Goal: Transaction & Acquisition: Purchase product/service

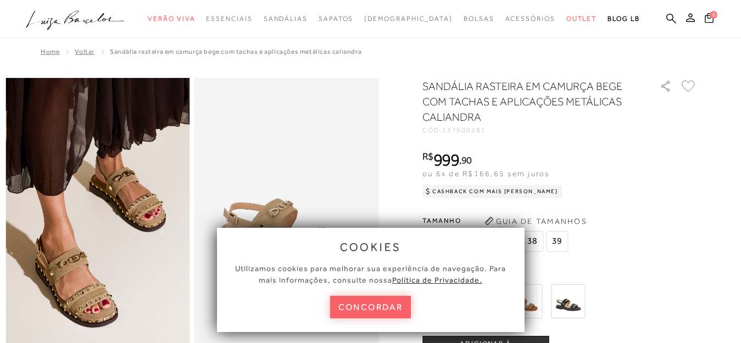
click at [363, 310] on button "concordar" at bounding box center [370, 307] width 81 height 23
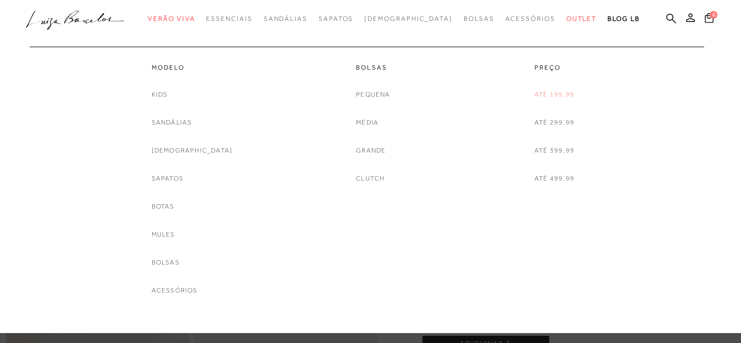
click at [548, 95] on link "Até 199,99" at bounding box center [555, 95] width 40 height 12
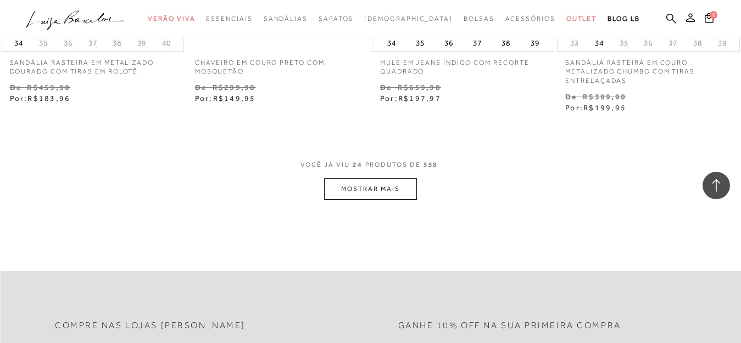
scroll to position [2142, 0]
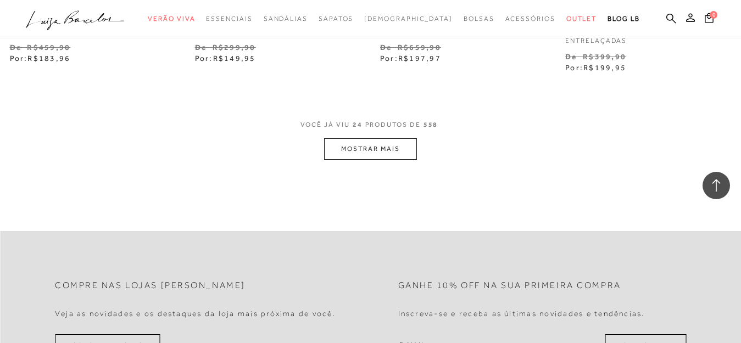
click at [392, 147] on button "MOSTRAR MAIS" at bounding box center [370, 148] width 92 height 21
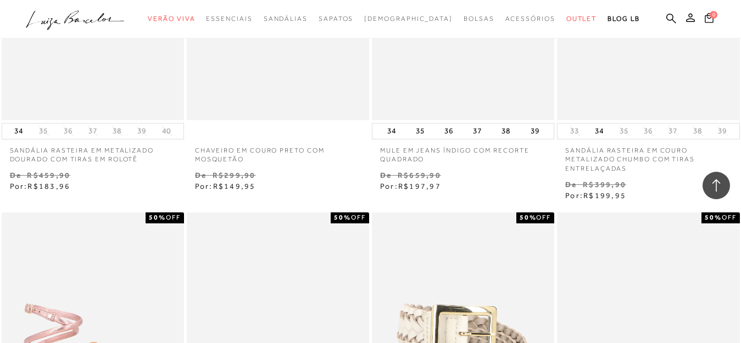
scroll to position [1977, 0]
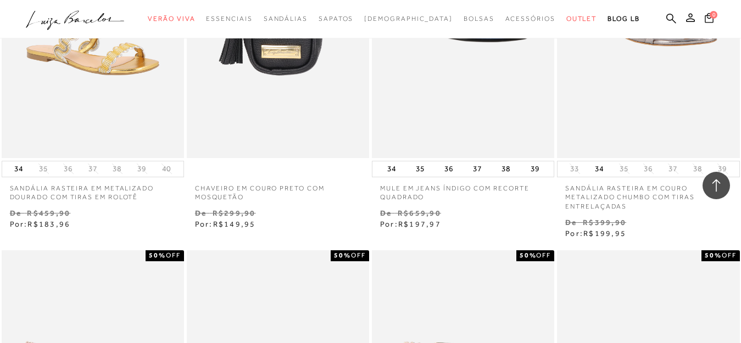
click at [716, 183] on icon at bounding box center [716, 186] width 14 height 14
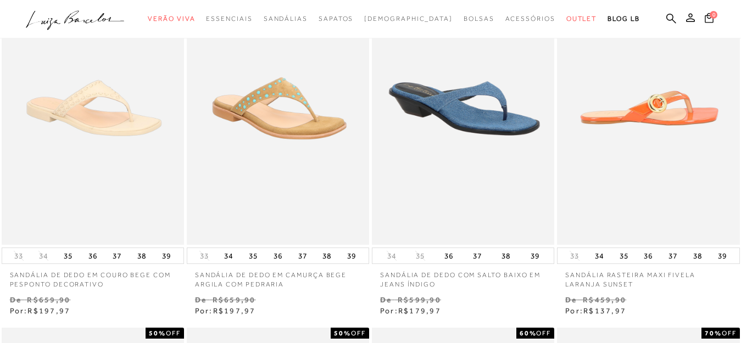
scroll to position [0, 0]
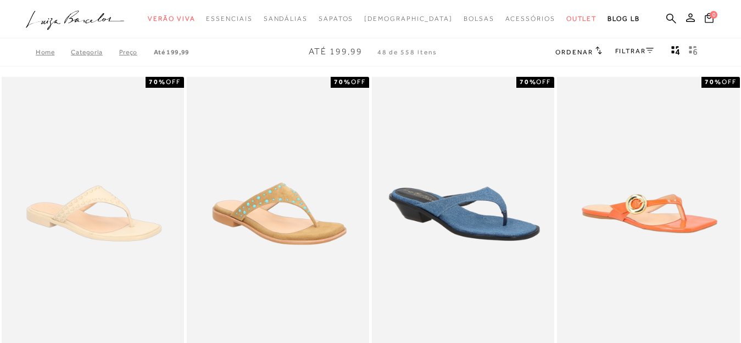
click at [624, 50] on link "FILTRAR" at bounding box center [634, 51] width 38 height 8
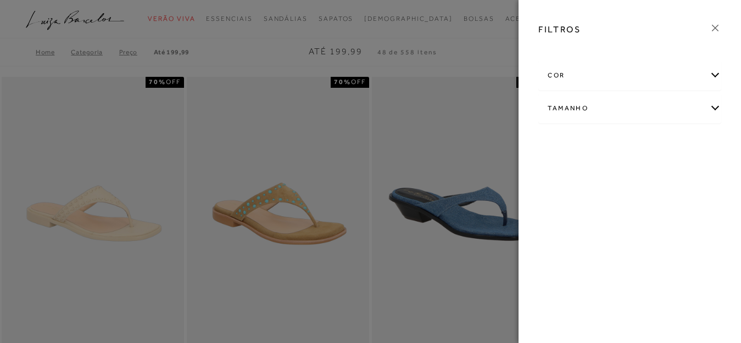
click at [631, 109] on div "Tamanho" at bounding box center [630, 108] width 182 height 29
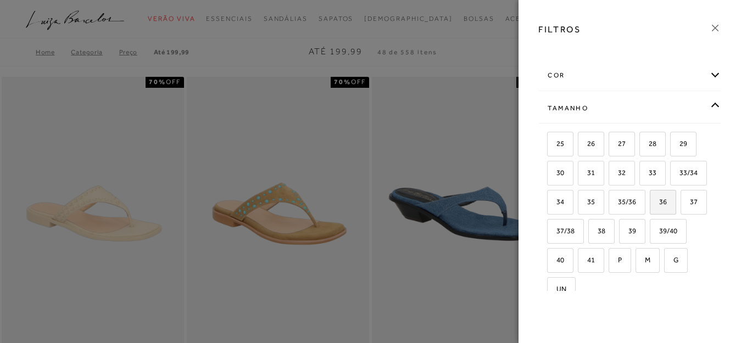
click at [650, 214] on label "36" at bounding box center [662, 203] width 25 height 24
click at [648, 209] on input "36" at bounding box center [653, 203] width 11 height 11
checkbox input "true"
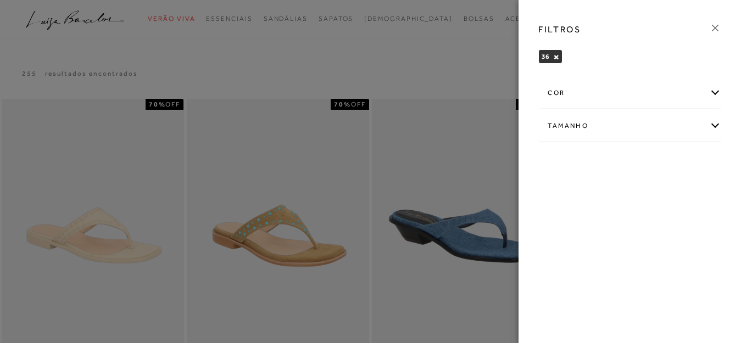
click at [715, 26] on icon at bounding box center [715, 28] width 12 height 12
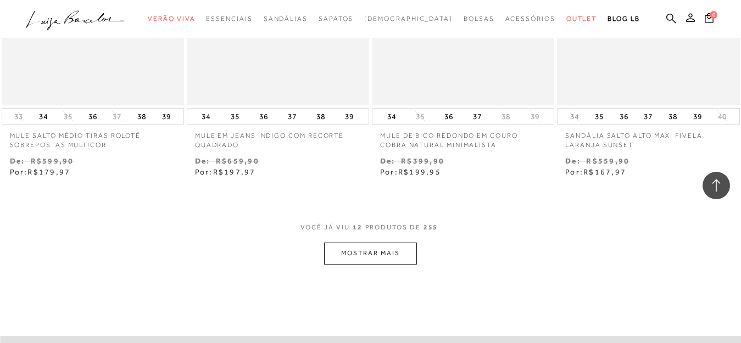
scroll to position [1099, 0]
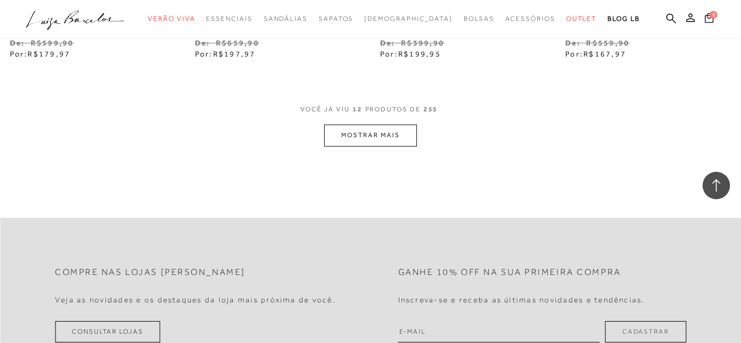
click at [366, 133] on button "MOSTRAR MAIS" at bounding box center [370, 135] width 92 height 21
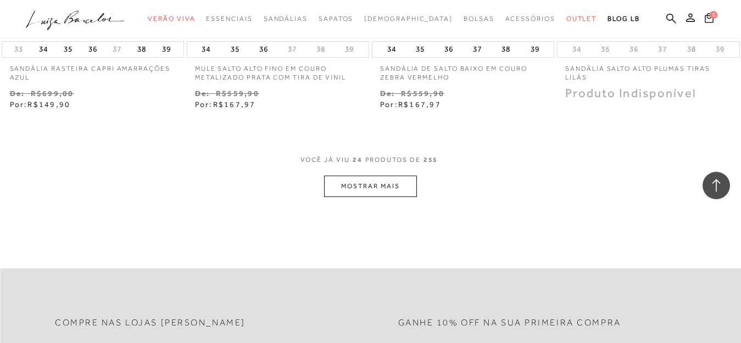
scroll to position [2142, 0]
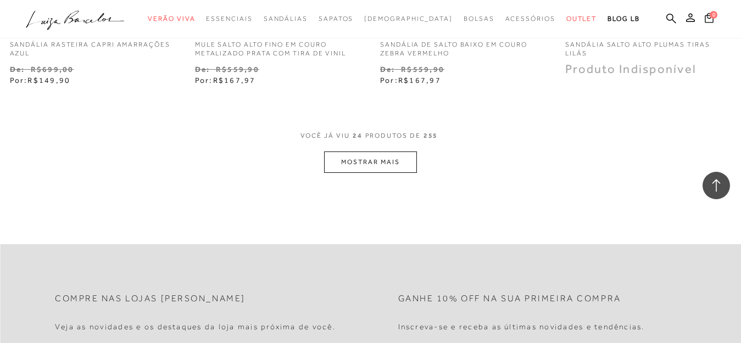
click at [334, 160] on button "MOSTRAR MAIS" at bounding box center [370, 162] width 92 height 21
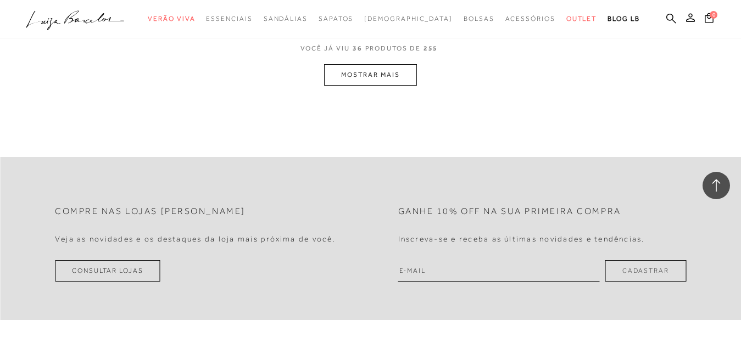
scroll to position [3296, 0]
